Goal: Check status: Check status

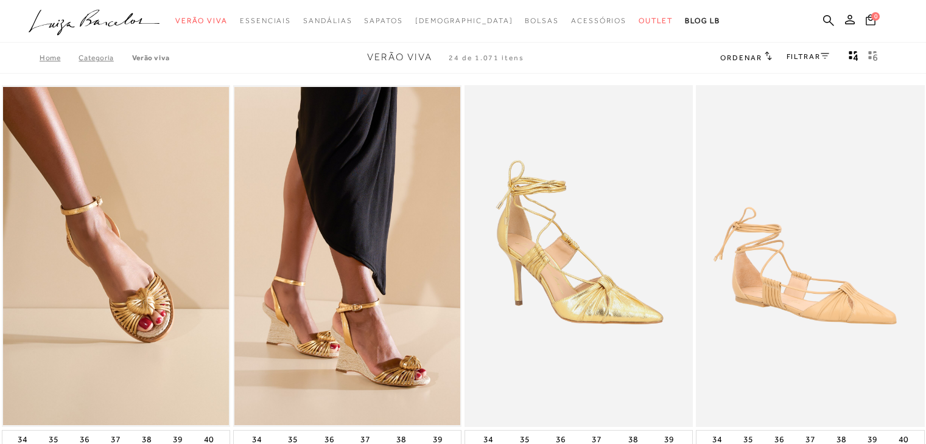
click at [854, 27] on button at bounding box center [849, 21] width 17 height 16
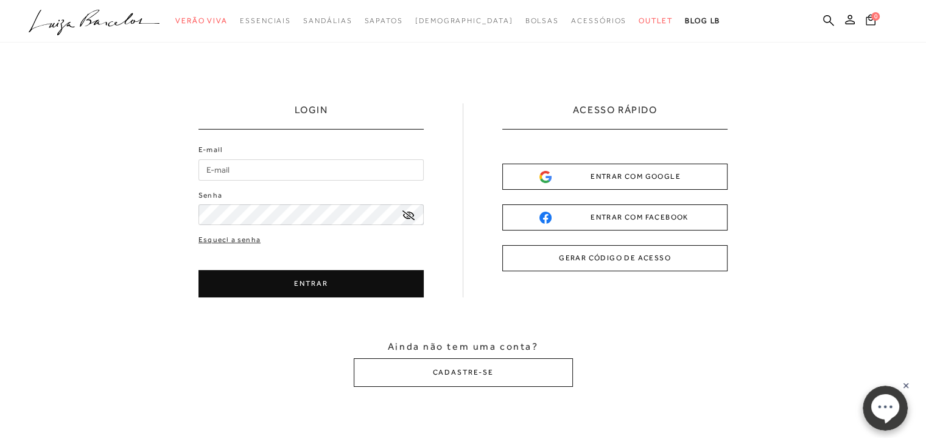
click at [338, 167] on input "E-mail" at bounding box center [310, 169] width 225 height 21
type input "[EMAIL_ADDRESS][DOMAIN_NAME]"
click at [408, 215] on icon at bounding box center [408, 216] width 12 height 10
click at [307, 284] on button "ENTRAR" at bounding box center [310, 283] width 225 height 27
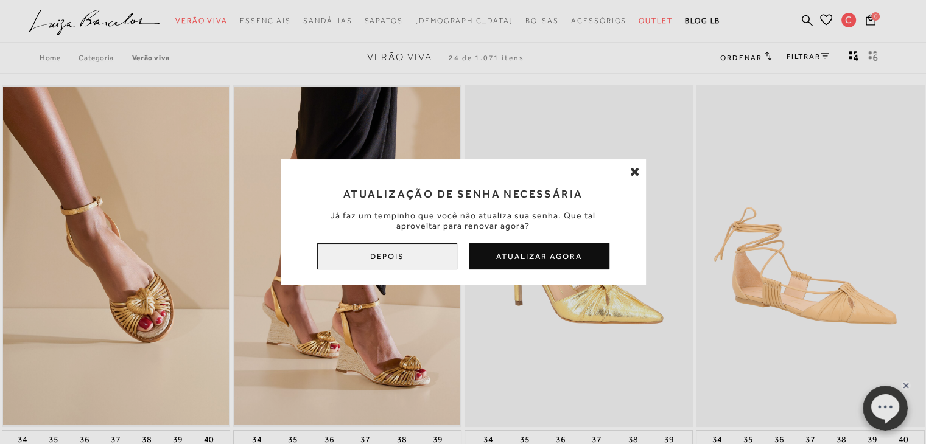
click at [402, 257] on button "Depois" at bounding box center [387, 256] width 140 height 26
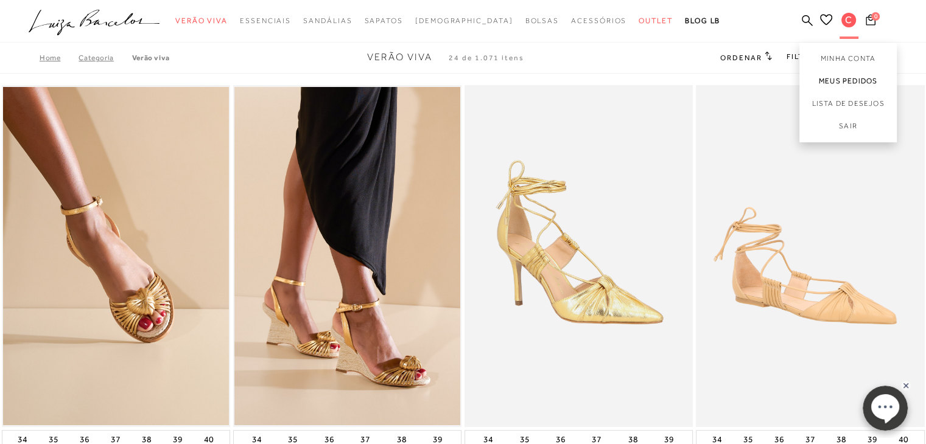
click at [851, 80] on link "Meus Pedidos" at bounding box center [847, 81] width 97 height 23
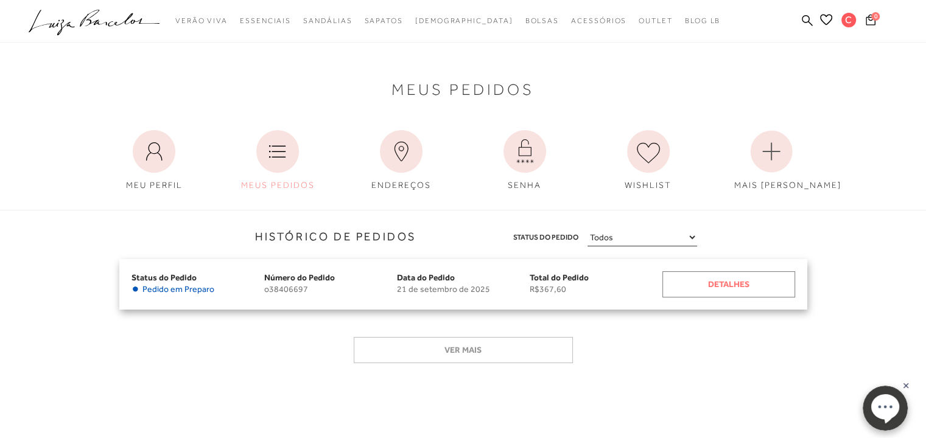
click at [716, 281] on div "Detalhes" at bounding box center [728, 284] width 133 height 26
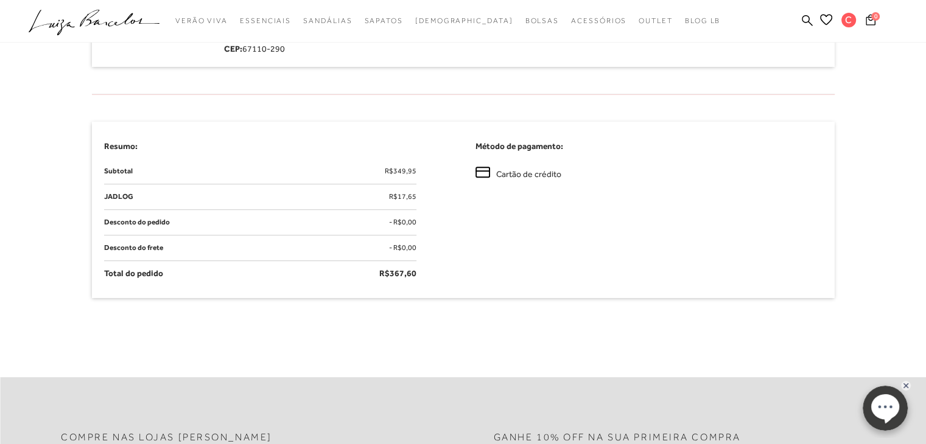
scroll to position [62, 0]
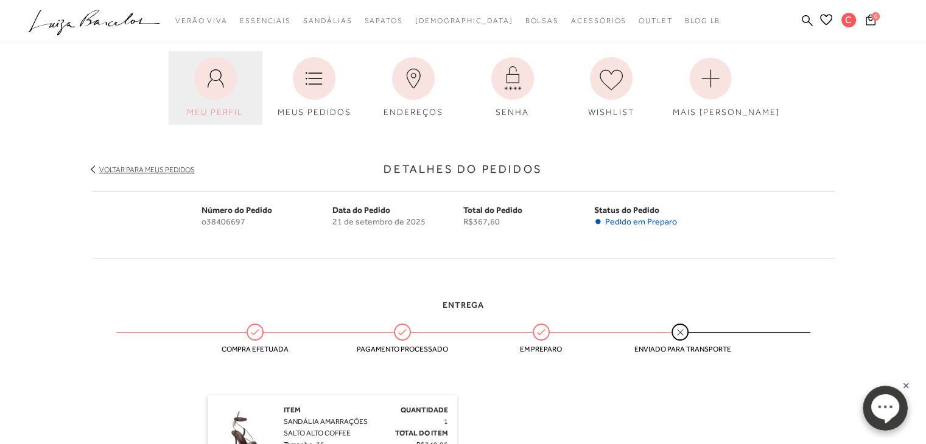
click at [202, 83] on icon at bounding box center [215, 78] width 43 height 43
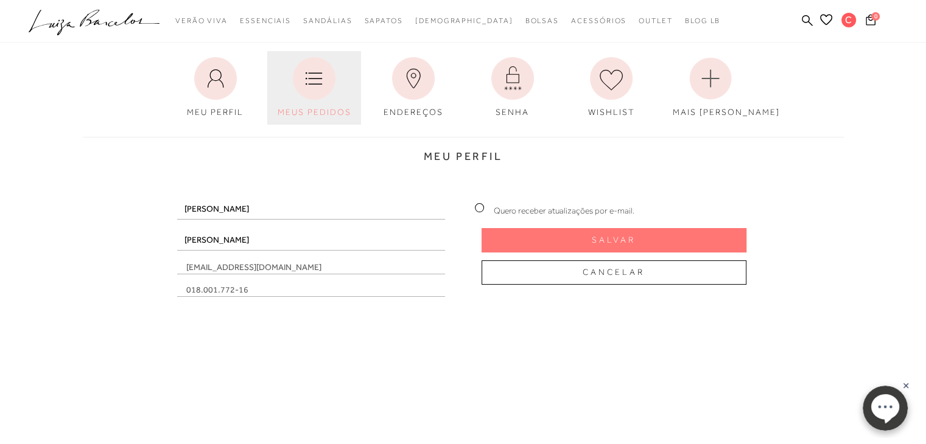
click at [324, 68] on icon at bounding box center [314, 78] width 43 height 43
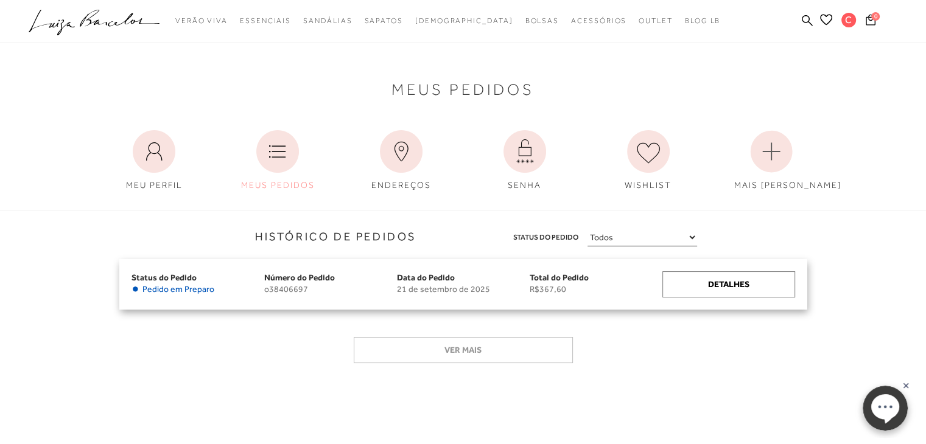
click at [430, 275] on span "Data do Pedido" at bounding box center [426, 278] width 58 height 10
click at [723, 281] on div "Detalhes" at bounding box center [728, 284] width 133 height 26
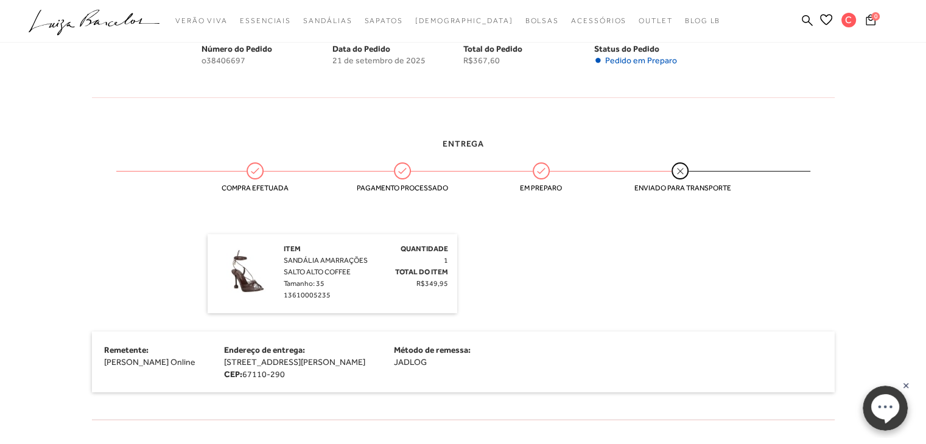
scroll to position [113, 0]
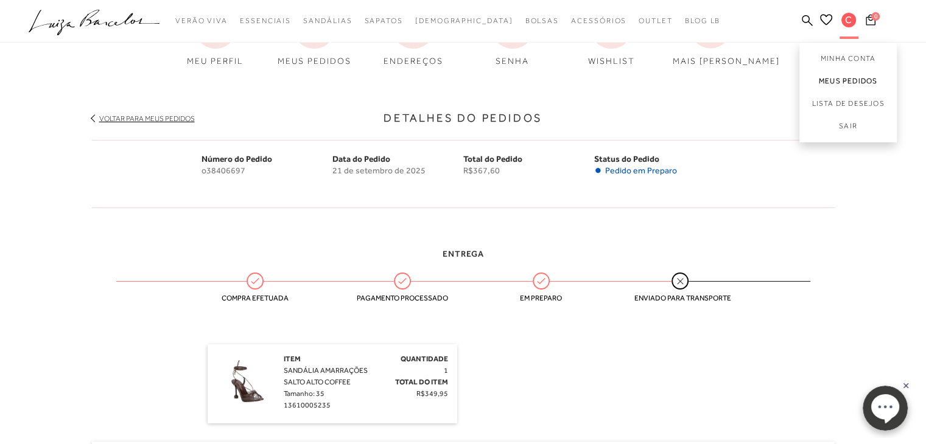
click at [846, 75] on link "Meus Pedidos" at bounding box center [847, 81] width 97 height 23
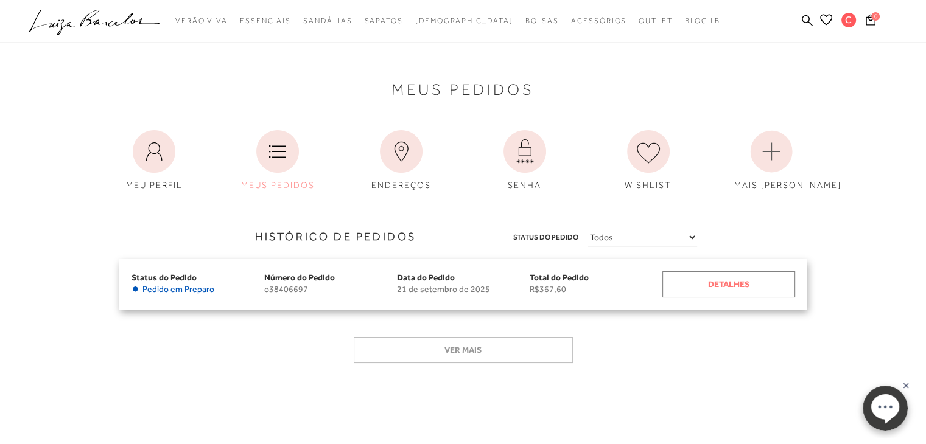
click at [706, 288] on div "Detalhes" at bounding box center [728, 284] width 133 height 26
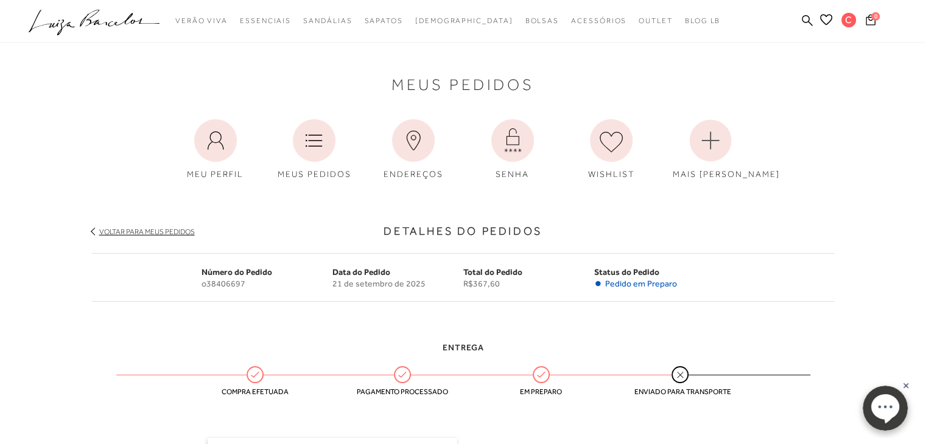
click at [905, 386] on rect at bounding box center [906, 386] width 10 height 10
click at [888, 321] on body "pa1600002 está carregada. categoryHeader .a{fill-rule:evenodd;} Verão Viva Em a…" at bounding box center [463, 233] width 926 height 467
